Goal: Task Accomplishment & Management: Manage account settings

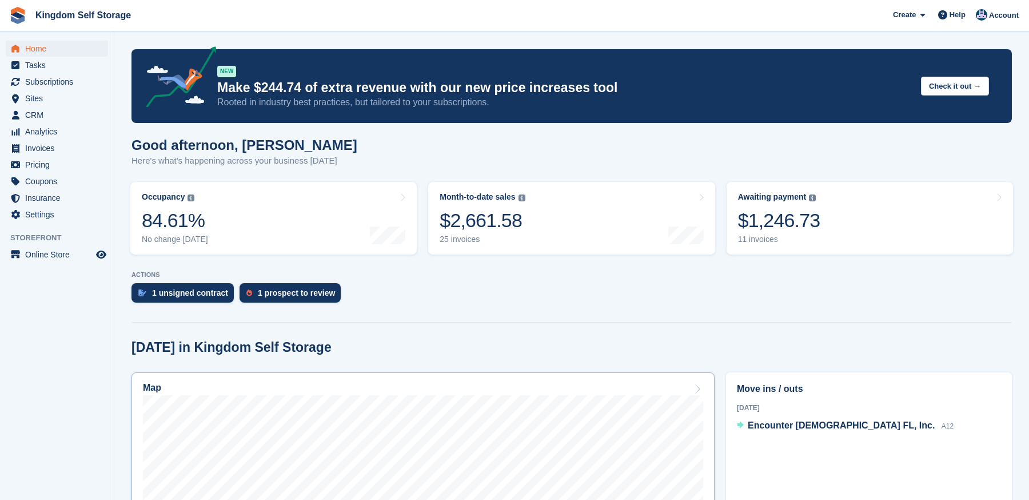
scroll to position [92, 0]
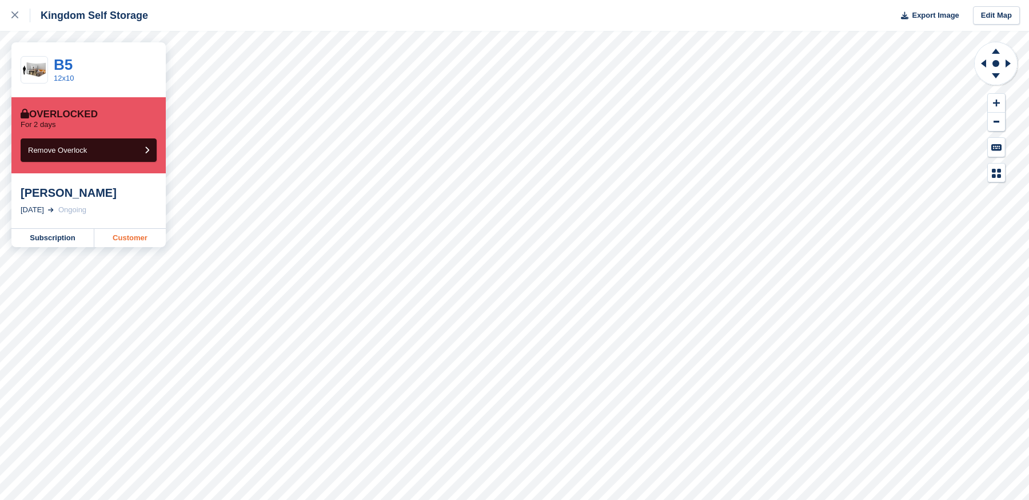
click at [124, 234] on link "Customer" at bounding box center [129, 238] width 71 height 18
click at [124, 239] on link "Customer" at bounding box center [129, 238] width 71 height 18
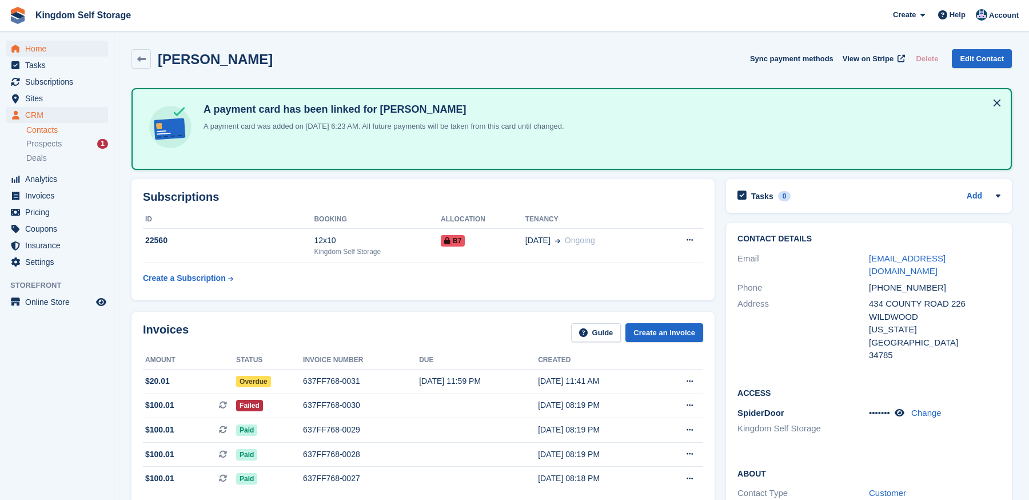
click at [35, 46] on span "Home" at bounding box center [59, 49] width 69 height 16
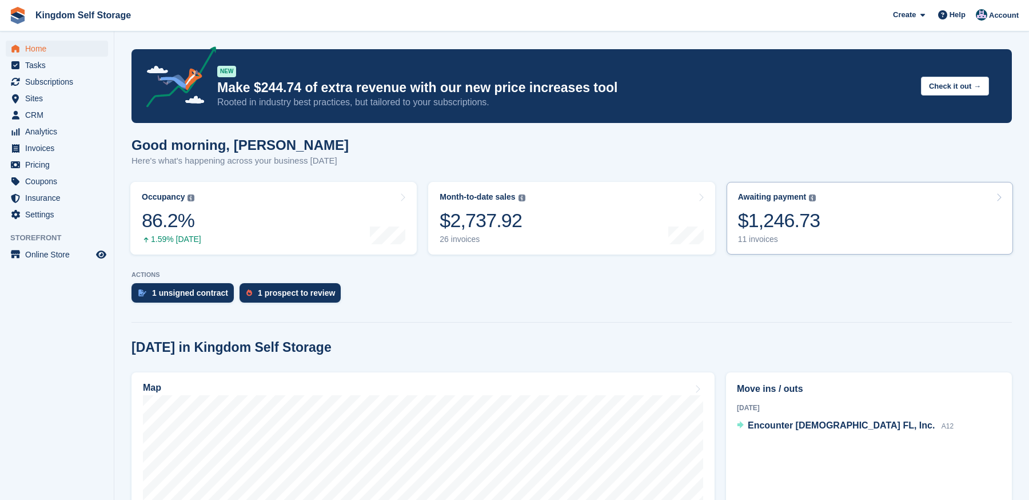
click at [808, 231] on div "$1,246.73" at bounding box center [779, 220] width 82 height 23
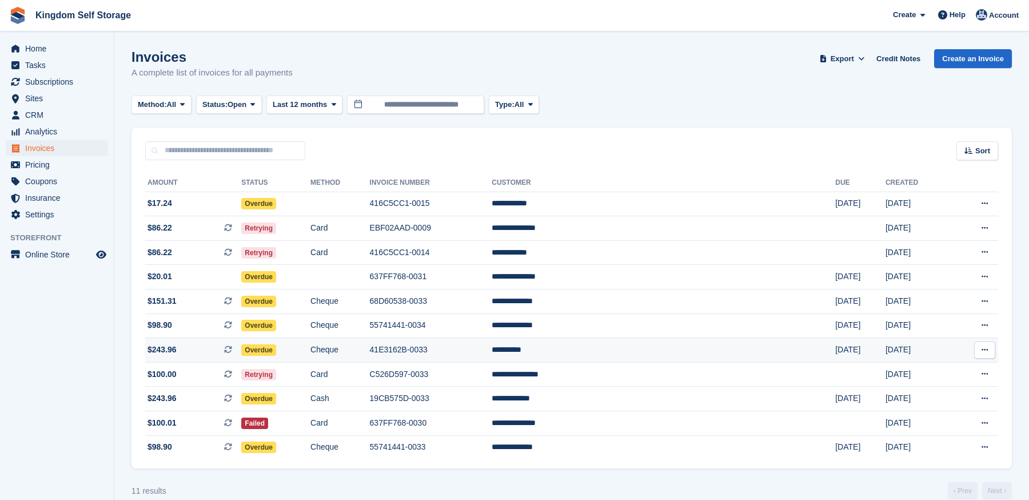
click at [492, 354] on td "41E3162B-0033" at bounding box center [431, 350] width 122 height 25
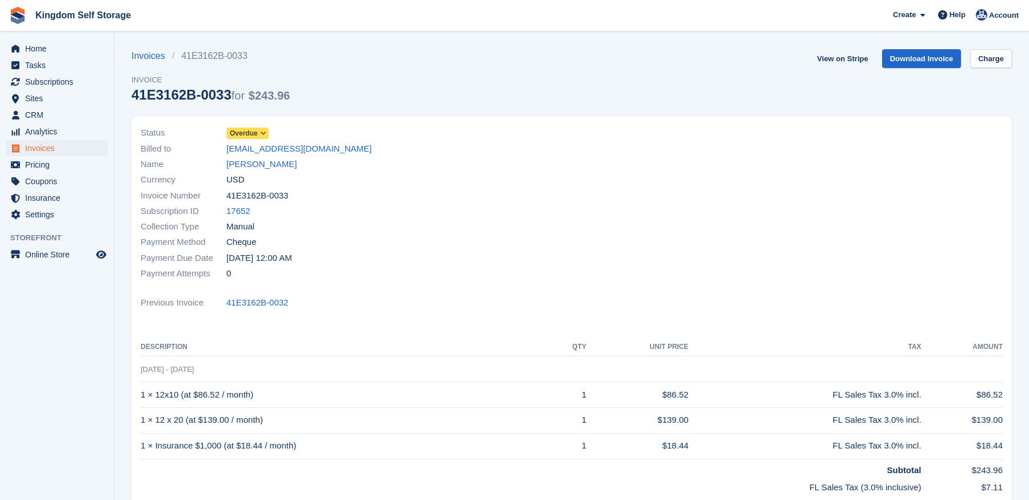
click at [266, 133] on icon at bounding box center [263, 133] width 6 height 7
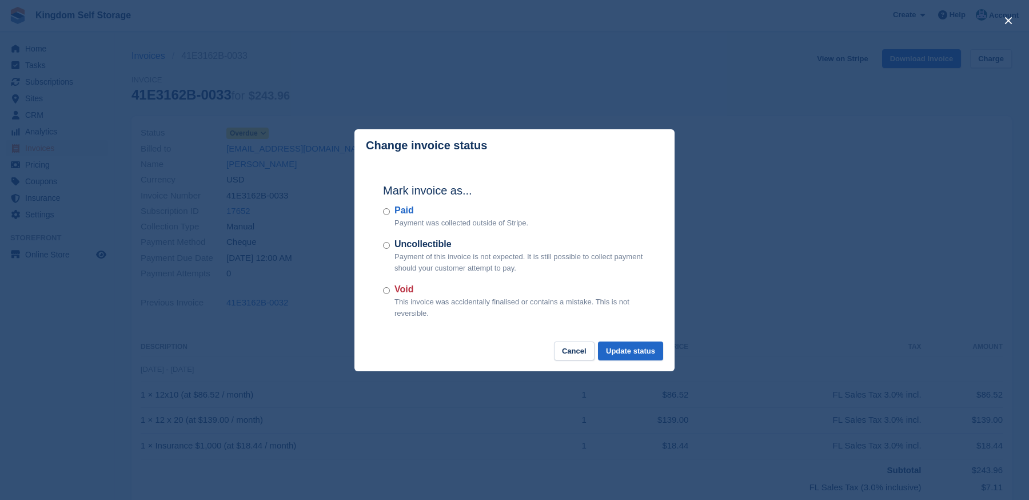
click at [408, 215] on label "Paid" at bounding box center [461, 210] width 134 height 14
click at [626, 346] on button "Update status" at bounding box center [630, 350] width 65 height 19
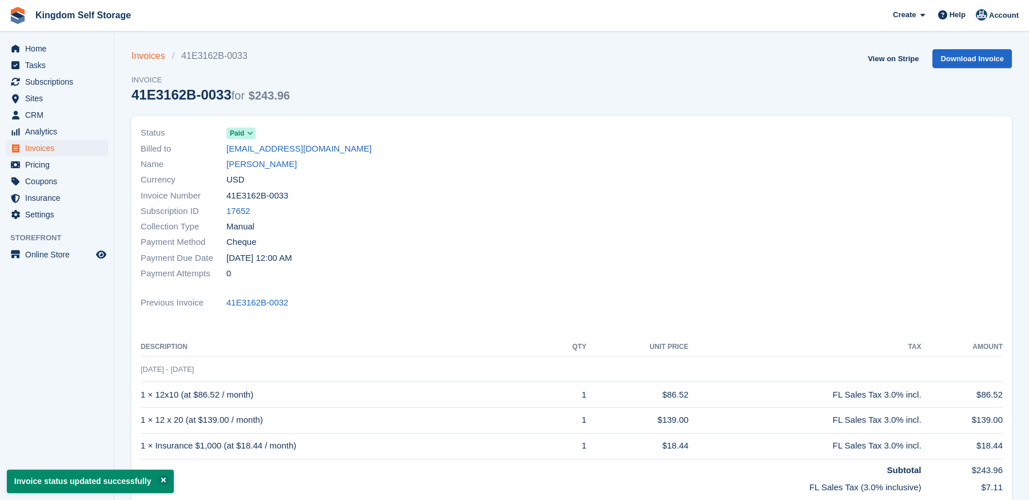
click at [146, 57] on link "Invoices" at bounding box center [151, 56] width 41 height 14
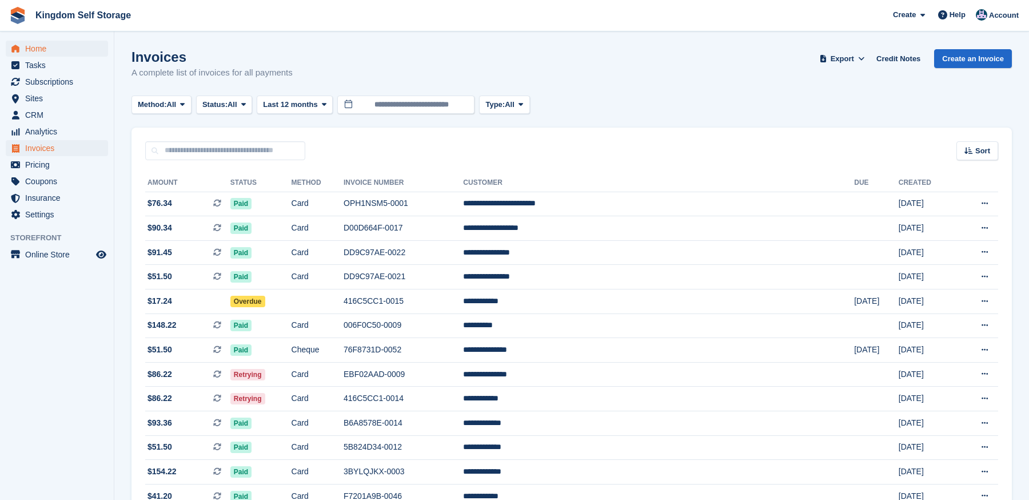
click at [35, 47] on span "Home" at bounding box center [59, 49] width 69 height 16
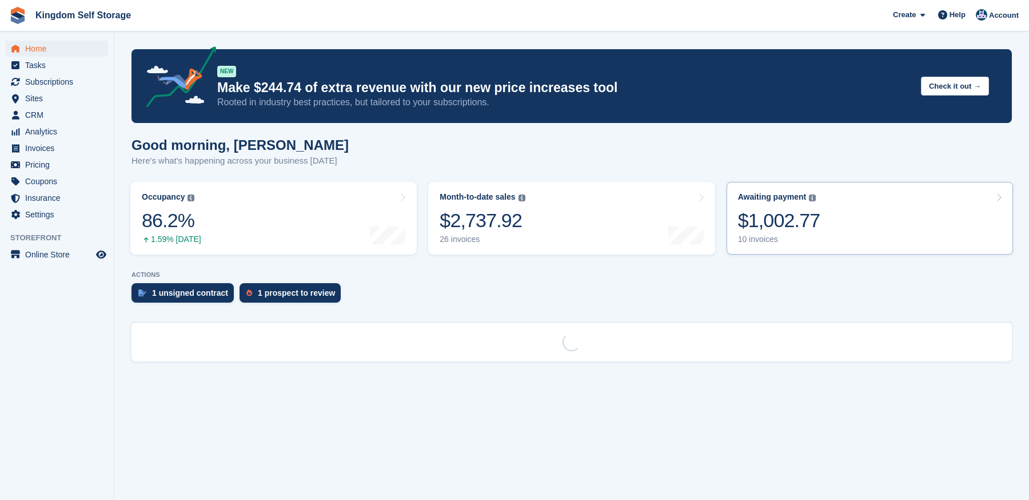
click at [788, 225] on div "$1,002.77" at bounding box center [779, 220] width 82 height 23
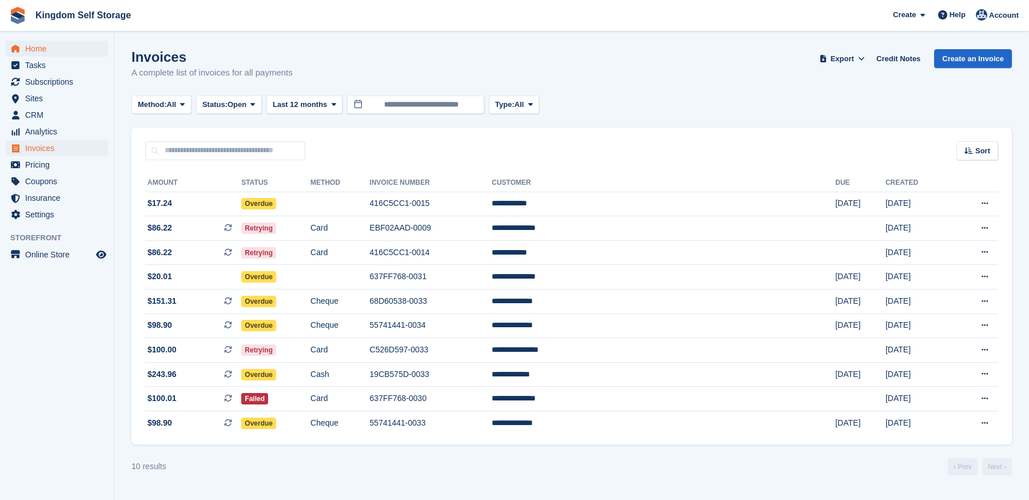
click at [39, 49] on span "Home" at bounding box center [59, 49] width 69 height 16
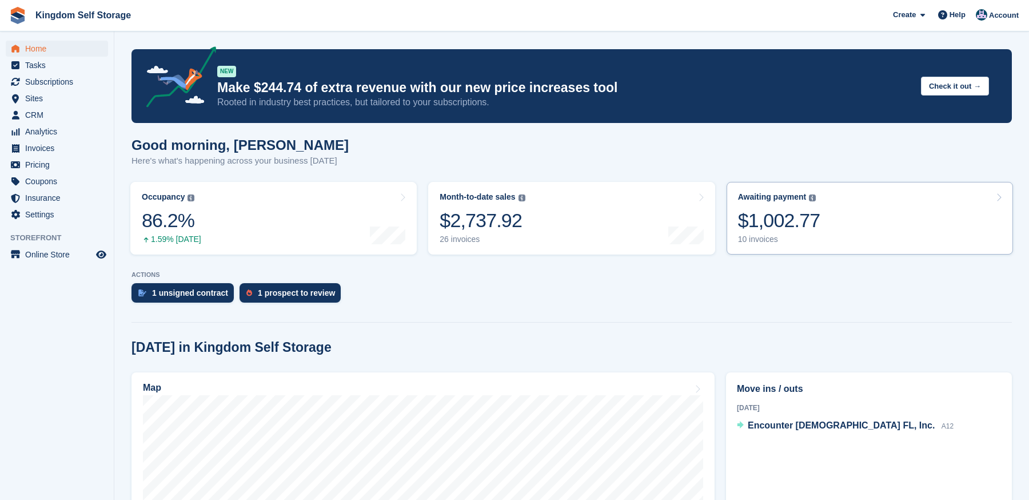
click at [827, 231] on link "Awaiting payment The total outstanding balance on all open invoices. $1,002.77 …" at bounding box center [869, 218] width 286 height 73
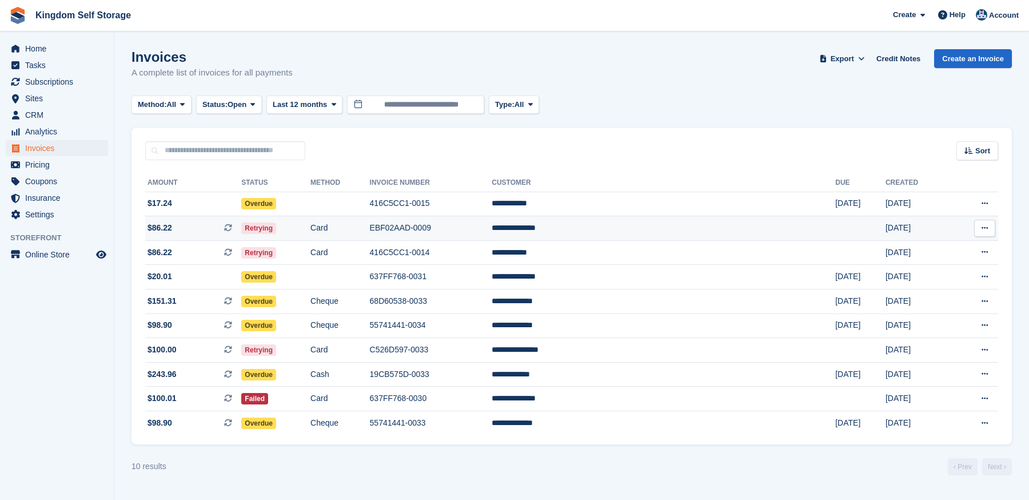
click at [492, 235] on td "EBF02AAD-0009" at bounding box center [431, 228] width 122 height 25
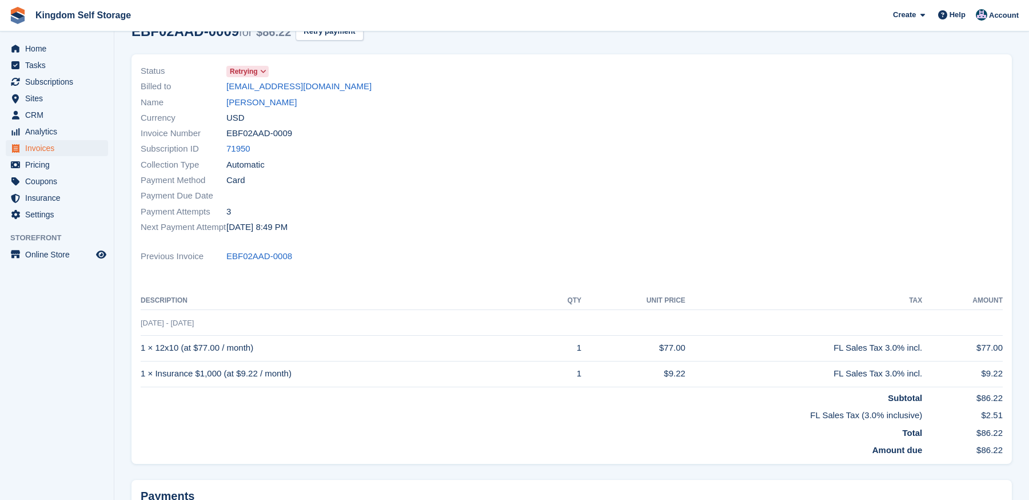
scroll to position [47, 0]
